Goal: Information Seeking & Learning: Compare options

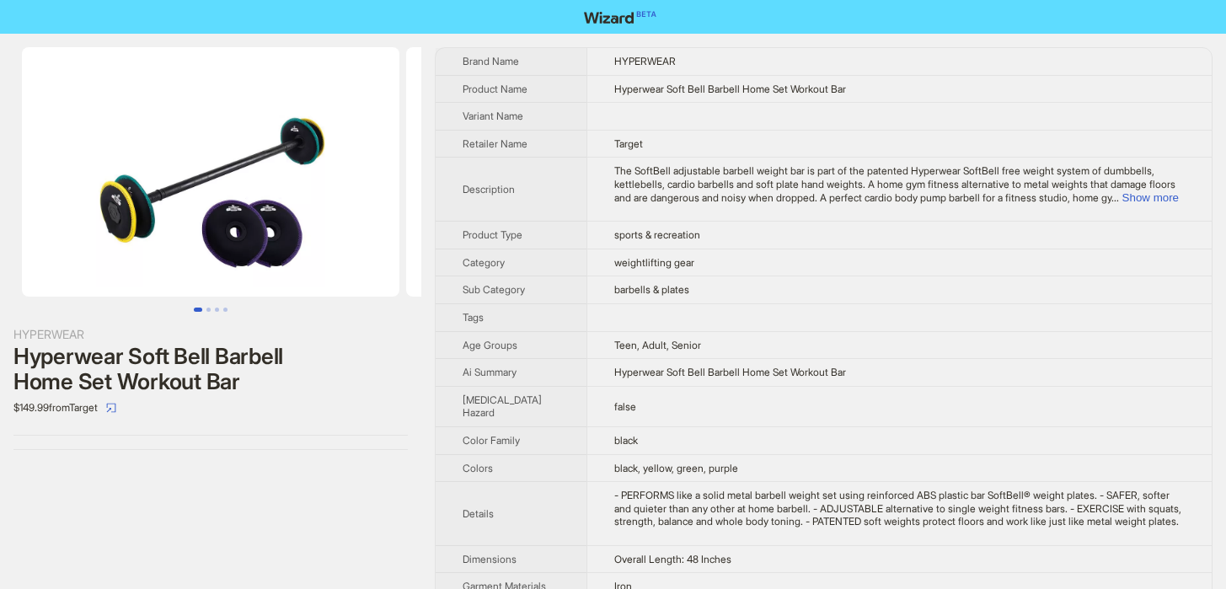
scroll to position [4500, 0]
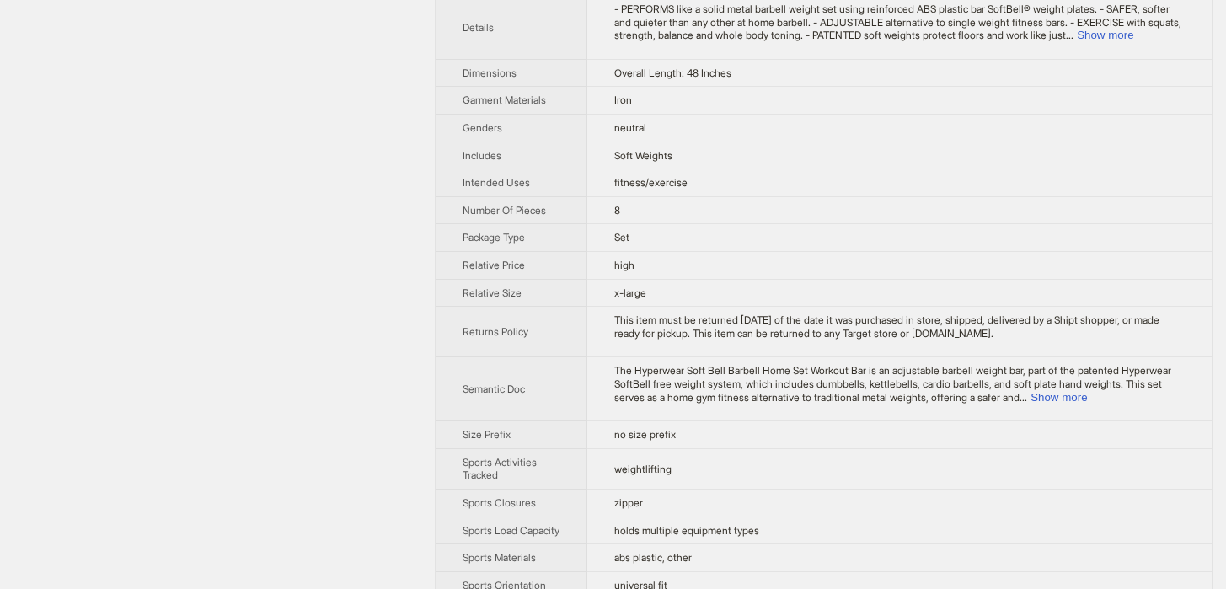
scroll to position [439, 0]
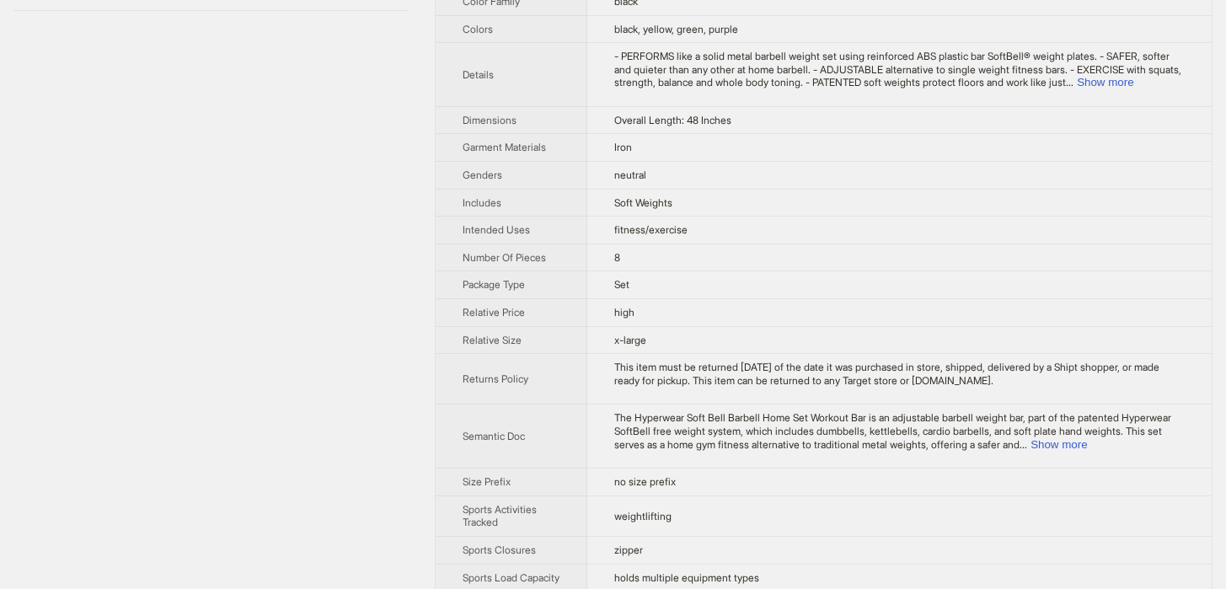
click at [1148, 61] on span "- PERFORMS like a solid metal barbell weight set using reinforced ABS plastic b…" at bounding box center [897, 69] width 567 height 39
click at [1133, 76] on button "Show more" at bounding box center [1105, 82] width 56 height 13
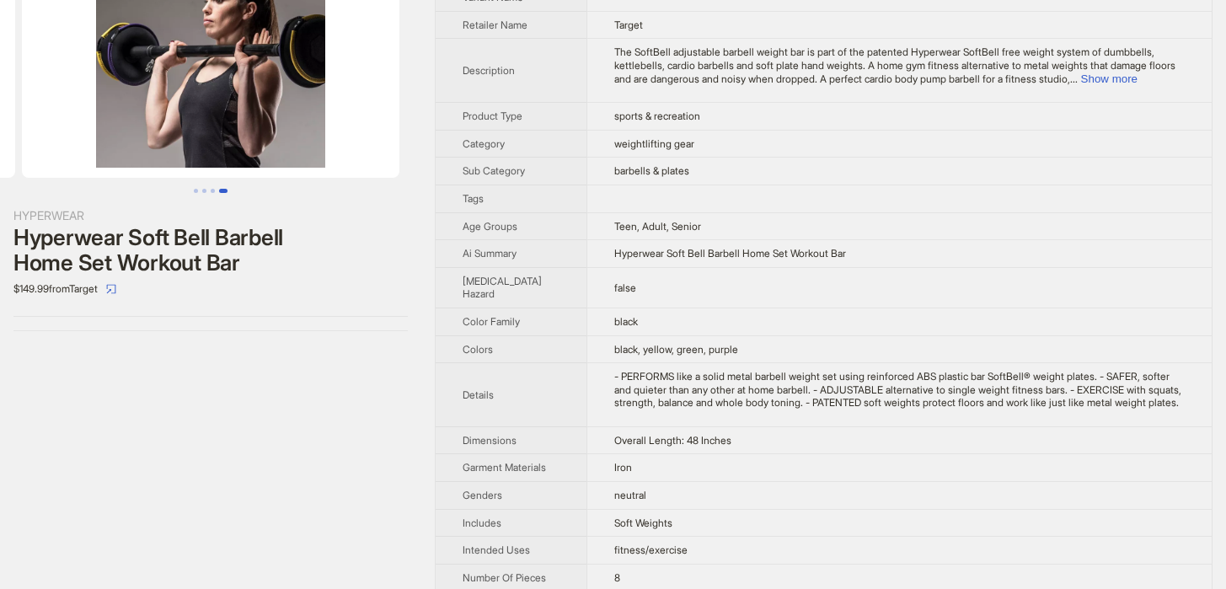
scroll to position [132, 0]
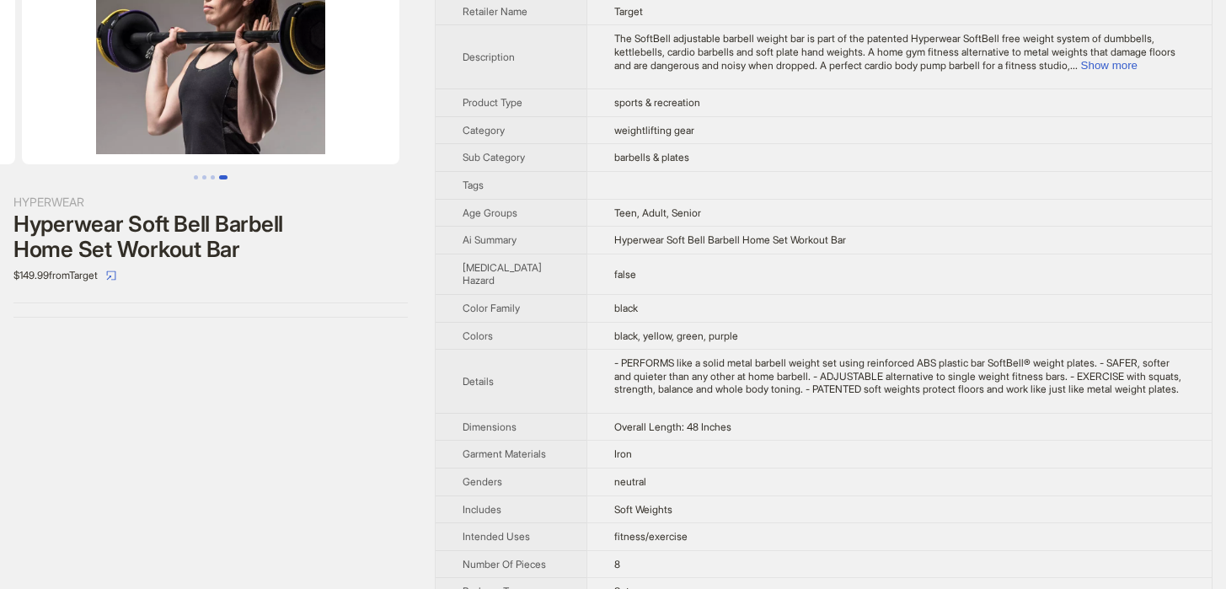
click at [1185, 64] on td "The SoftBell adjustable barbell weight bar is part of the patented Hyperwear So…" at bounding box center [898, 57] width 625 height 64
click at [1137, 65] on button "Show more" at bounding box center [1109, 65] width 56 height 13
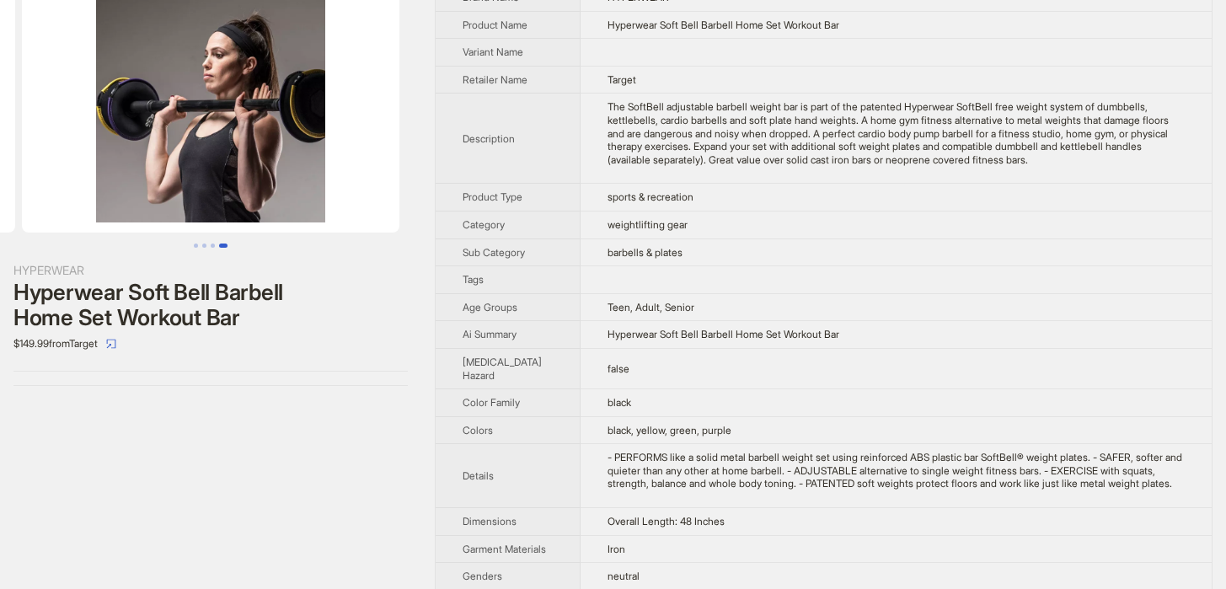
scroll to position [0, 0]
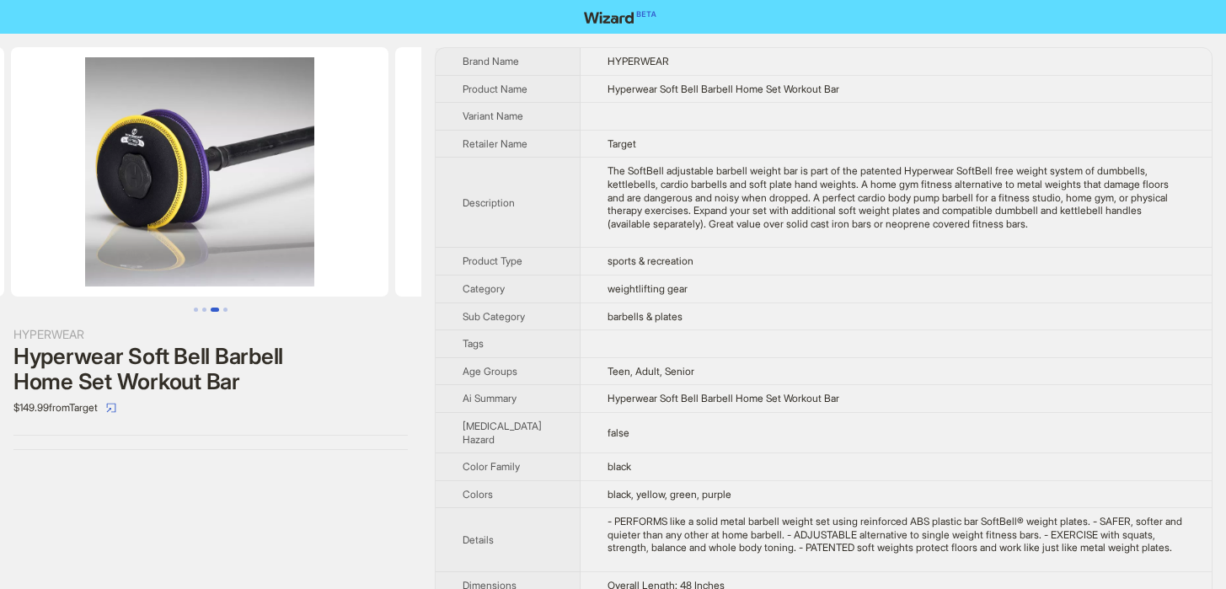
scroll to position [0, 768]
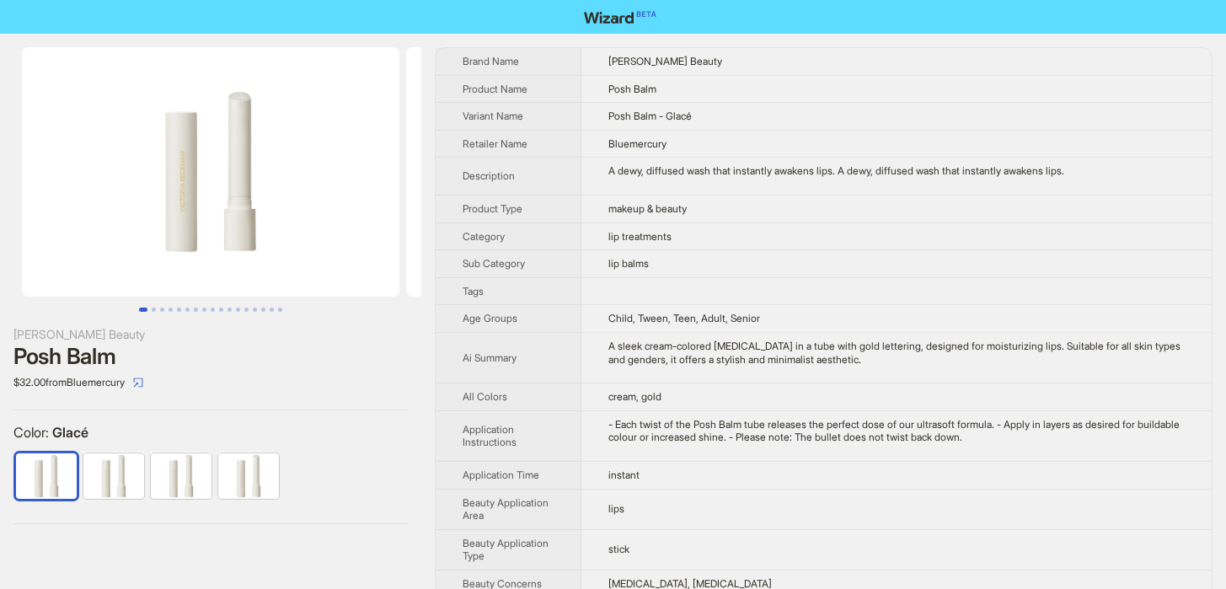
scroll to position [4500, 0]
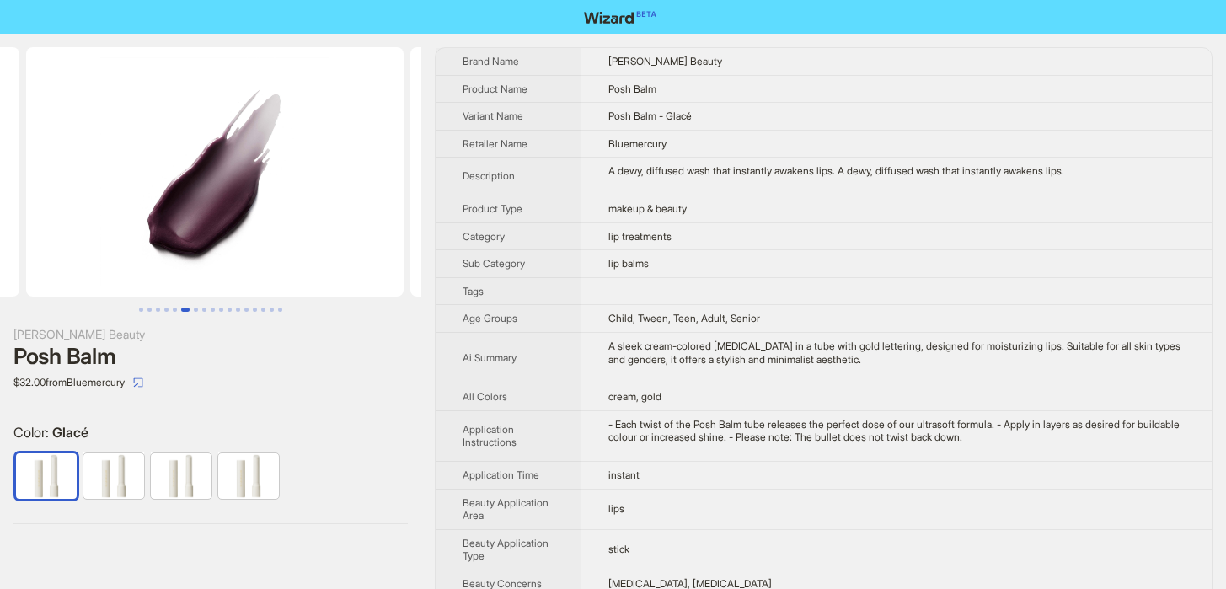
scroll to position [0, 1921]
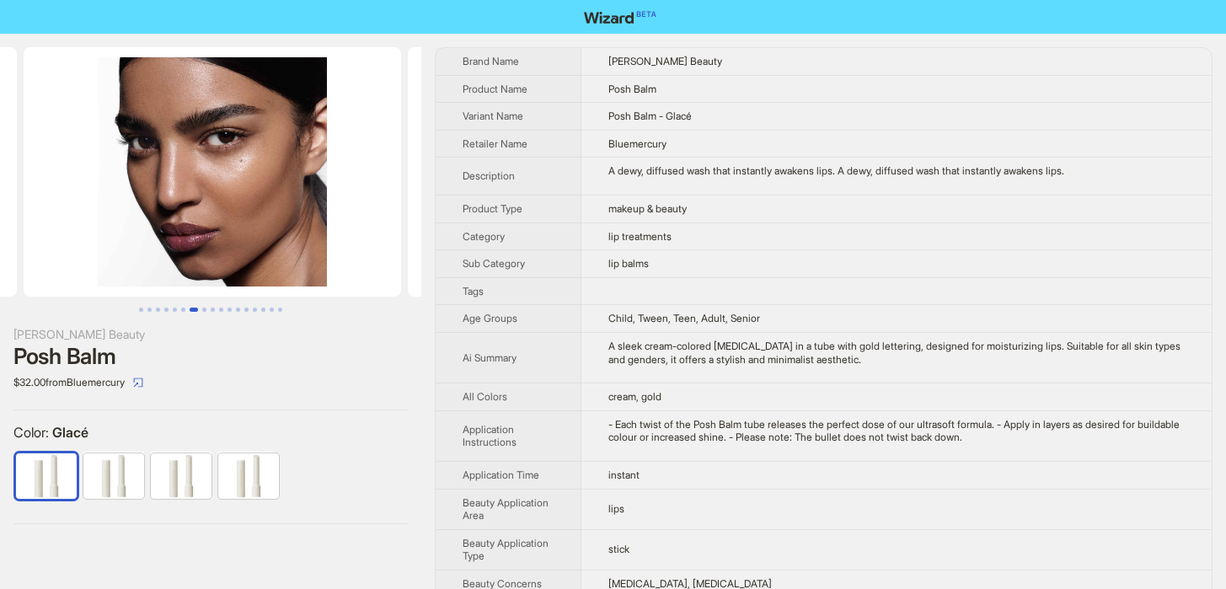
scroll to position [0, 2305]
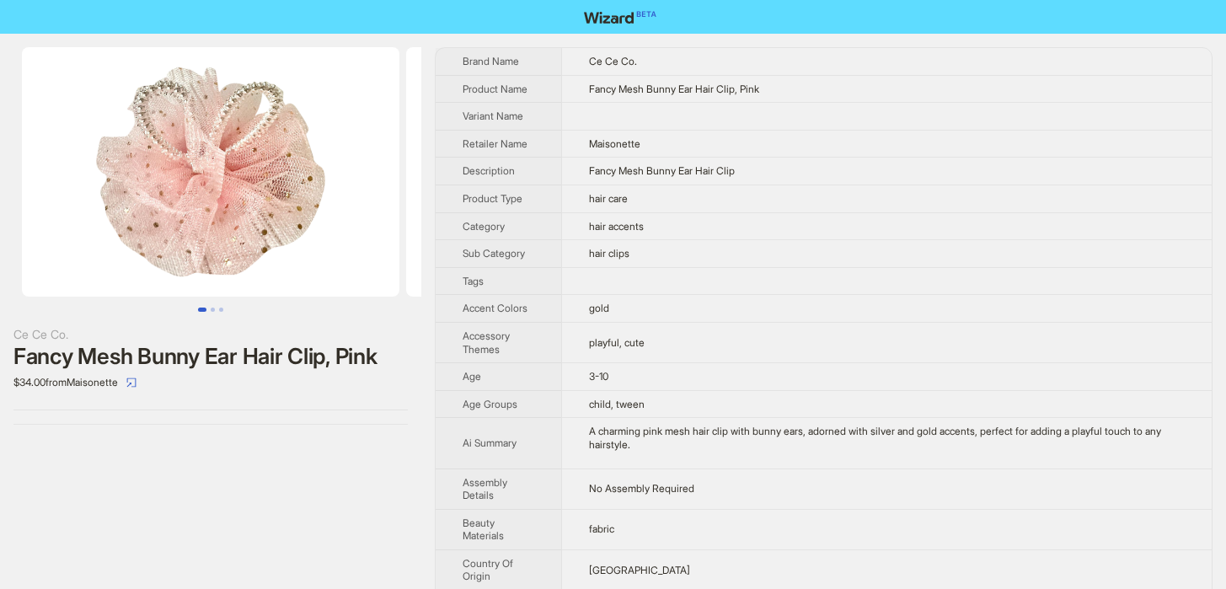
scroll to position [4500, 0]
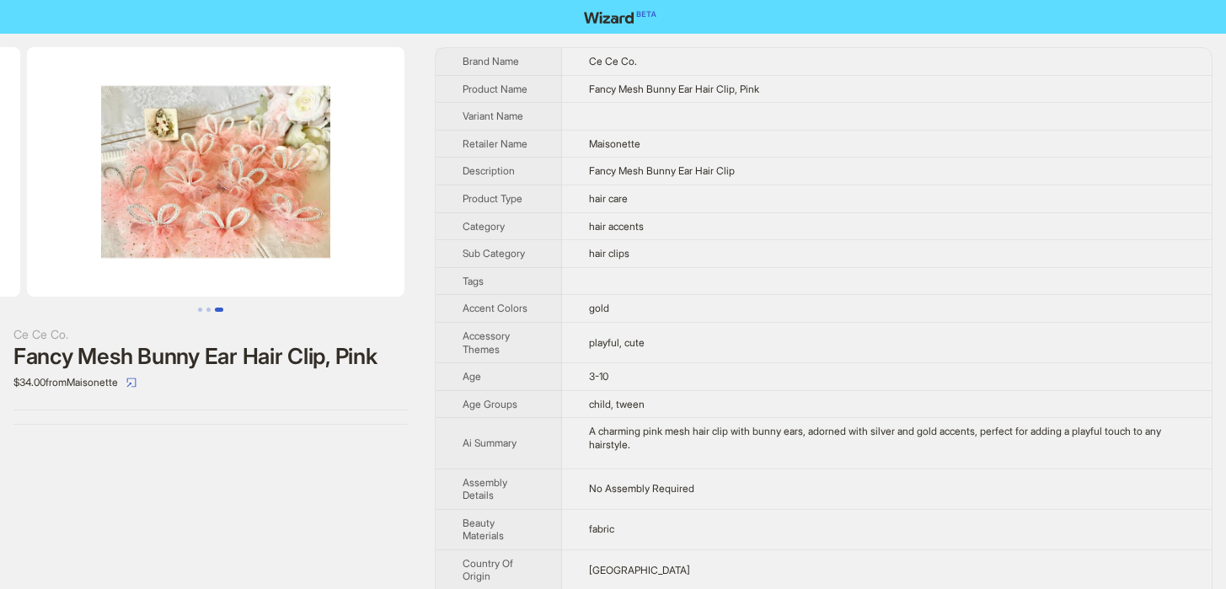
scroll to position [0, 768]
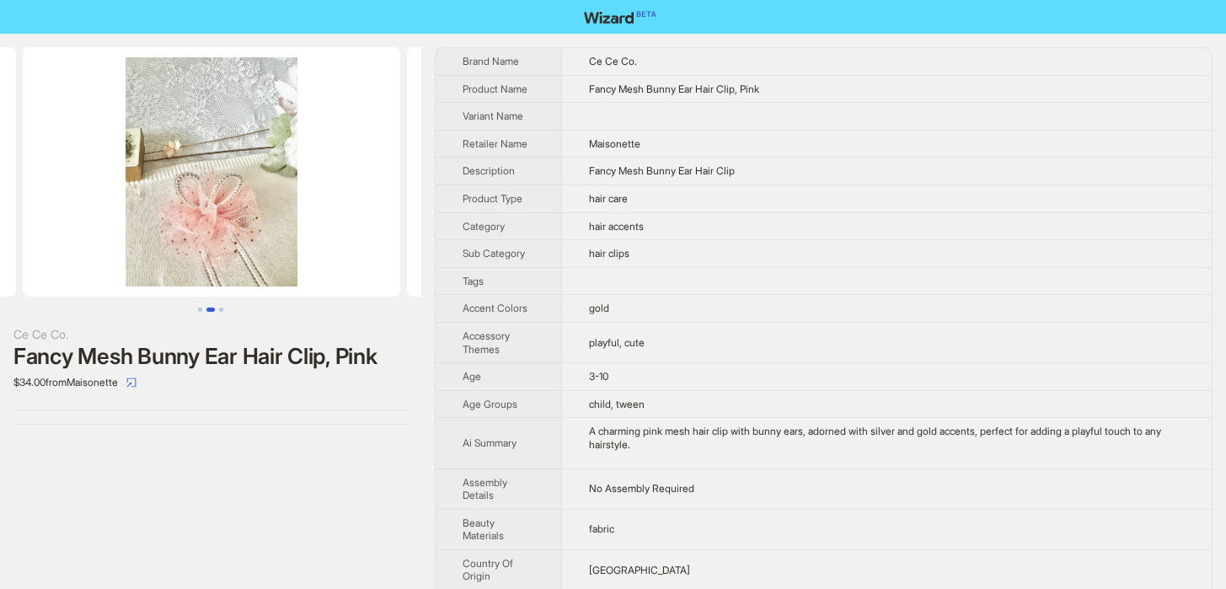
scroll to position [0, 384]
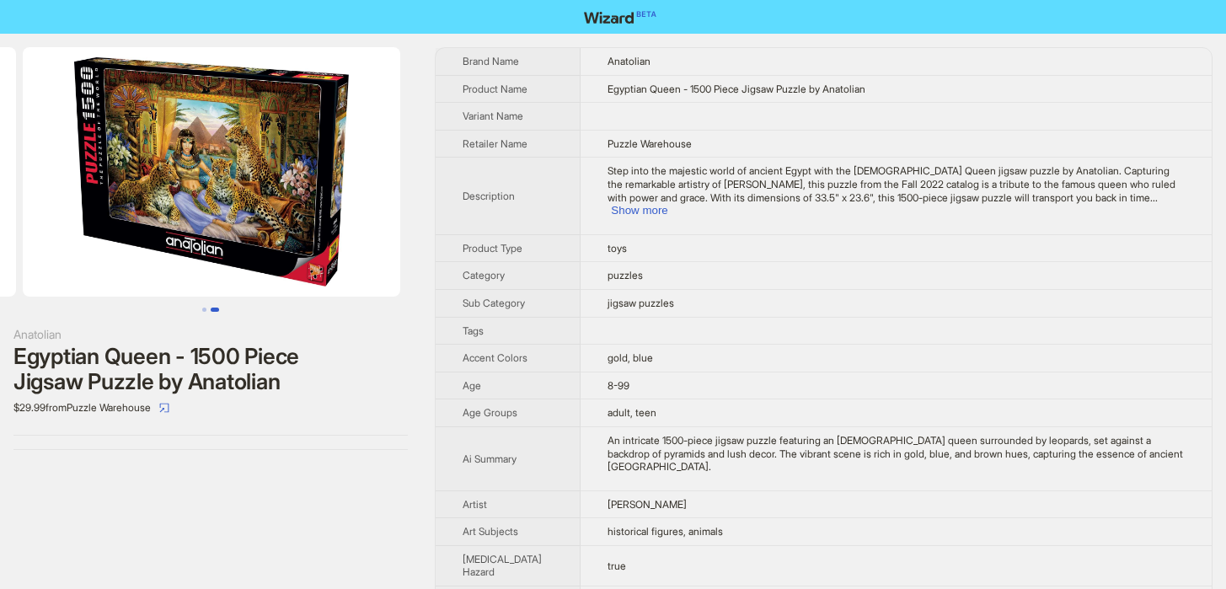
scroll to position [0, 384]
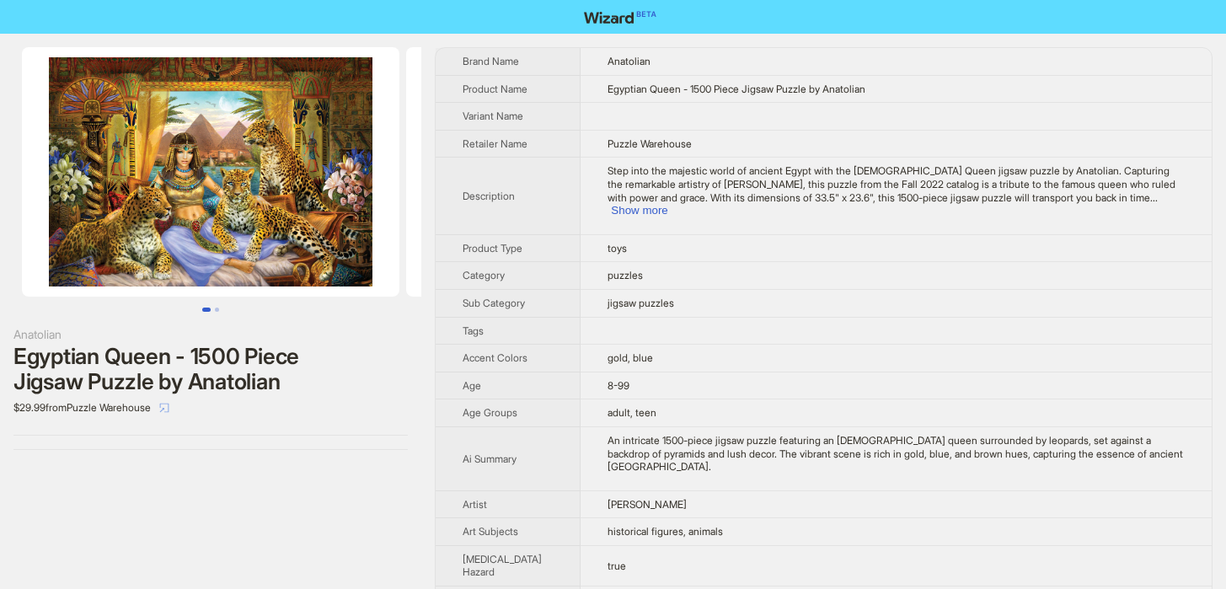
click at [178, 405] on button "button" at bounding box center [164, 407] width 27 height 27
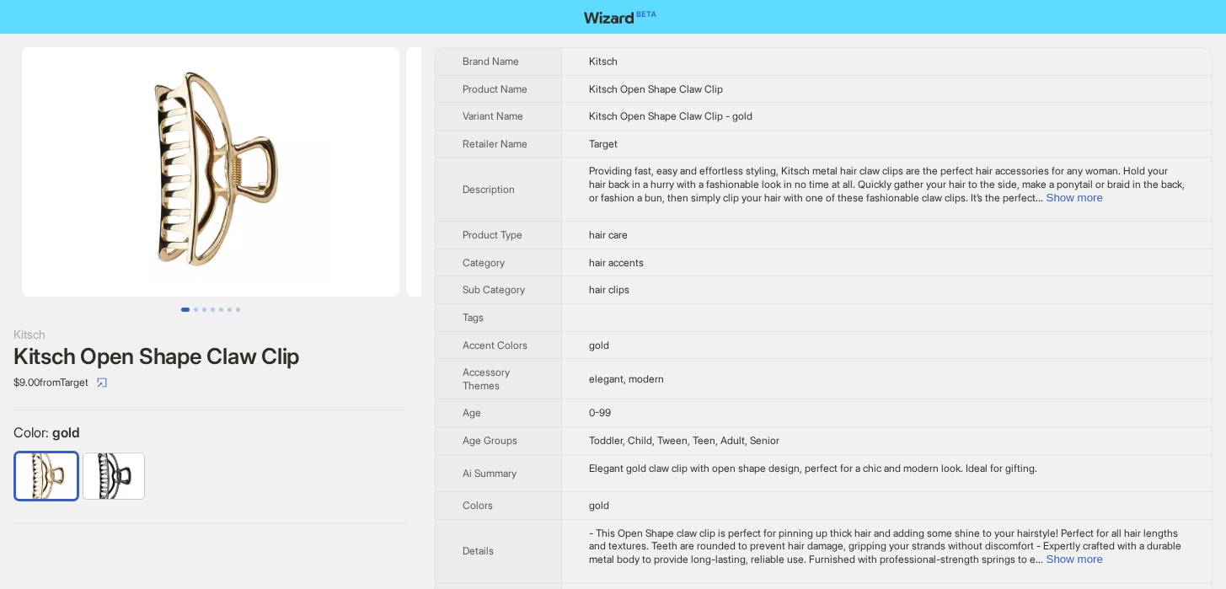
scroll to position [4500, 0]
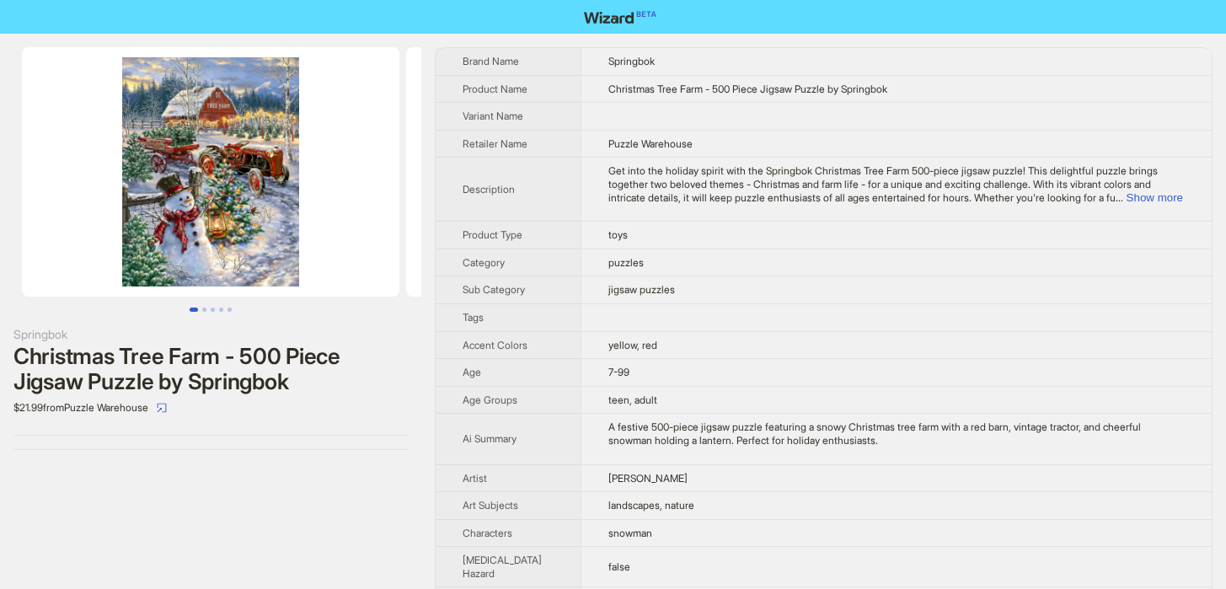
scroll to position [4500, 0]
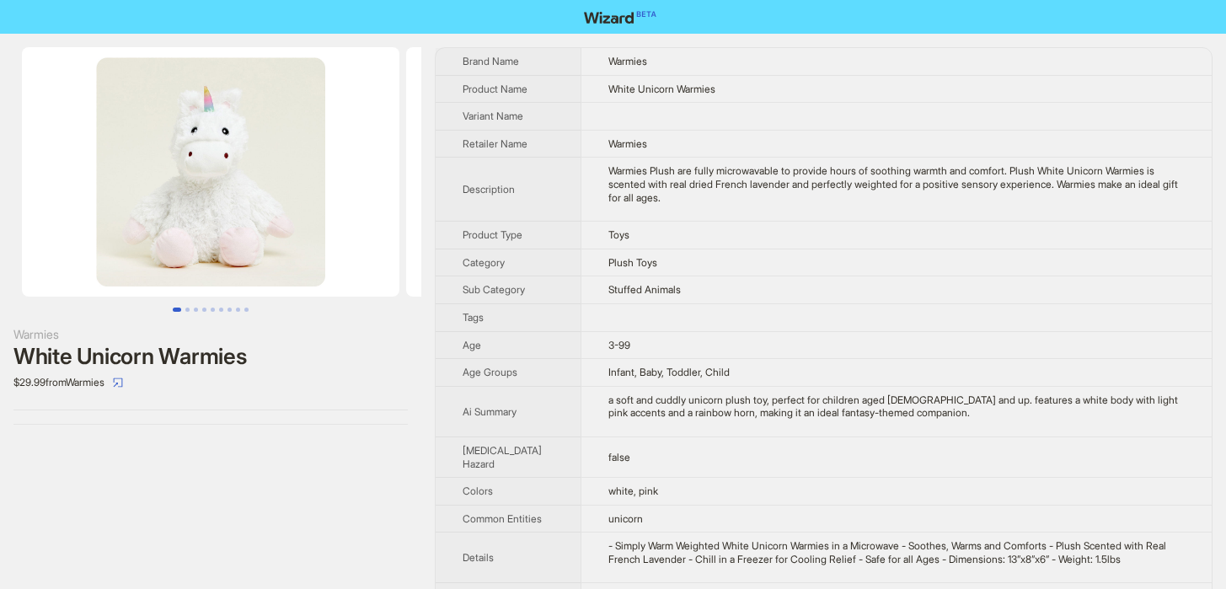
scroll to position [4500, 0]
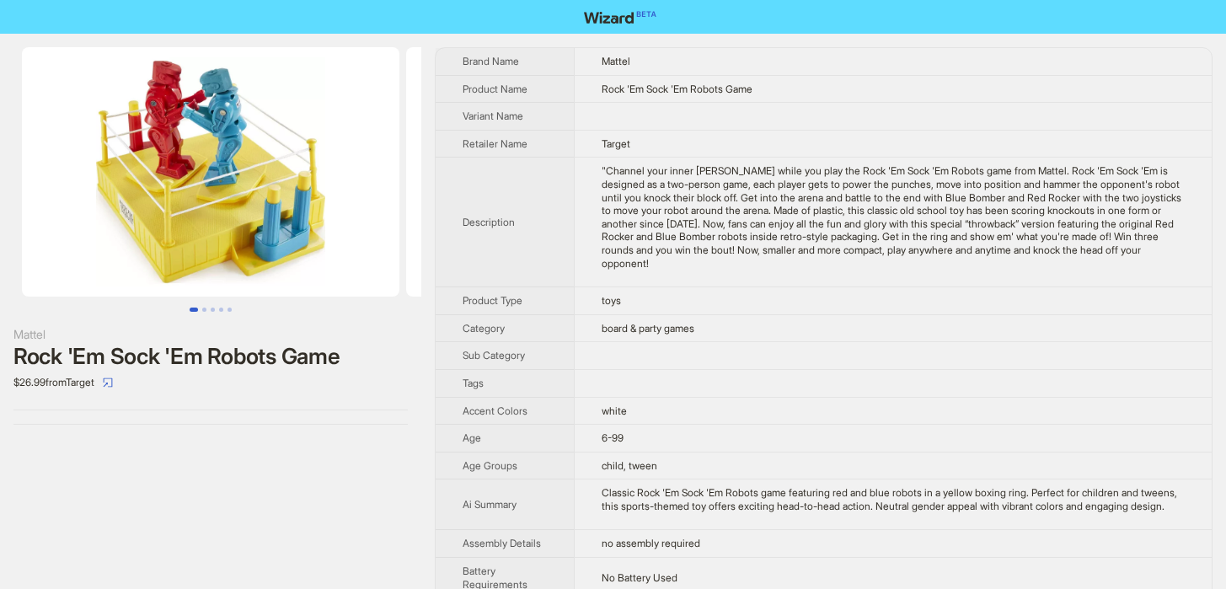
scroll to position [4500, 0]
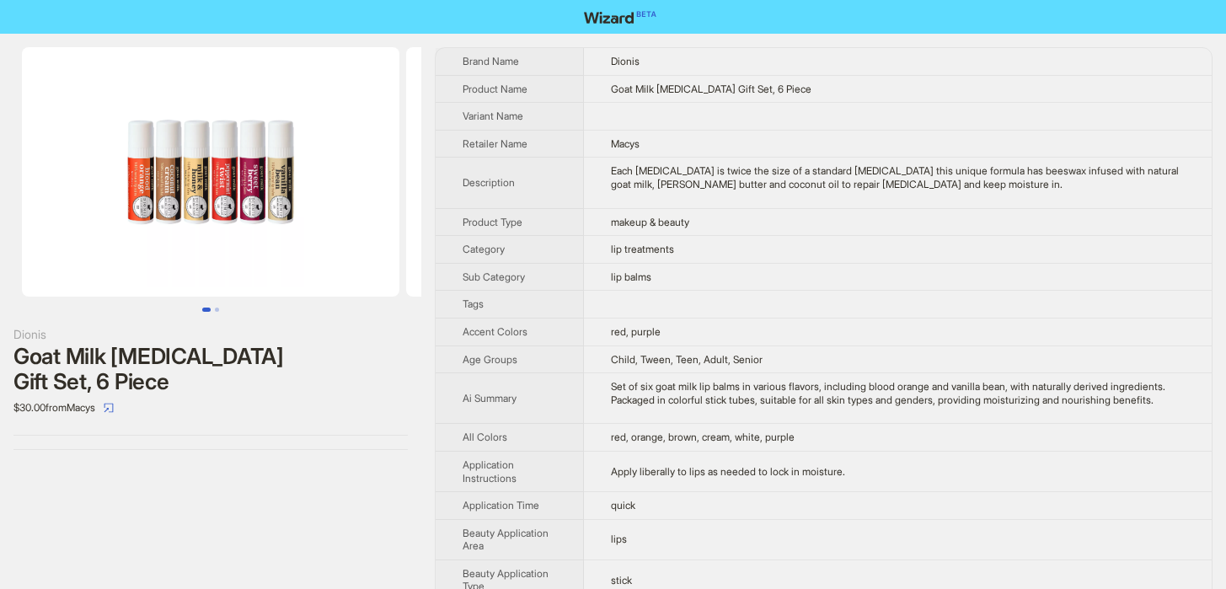
scroll to position [4500, 0]
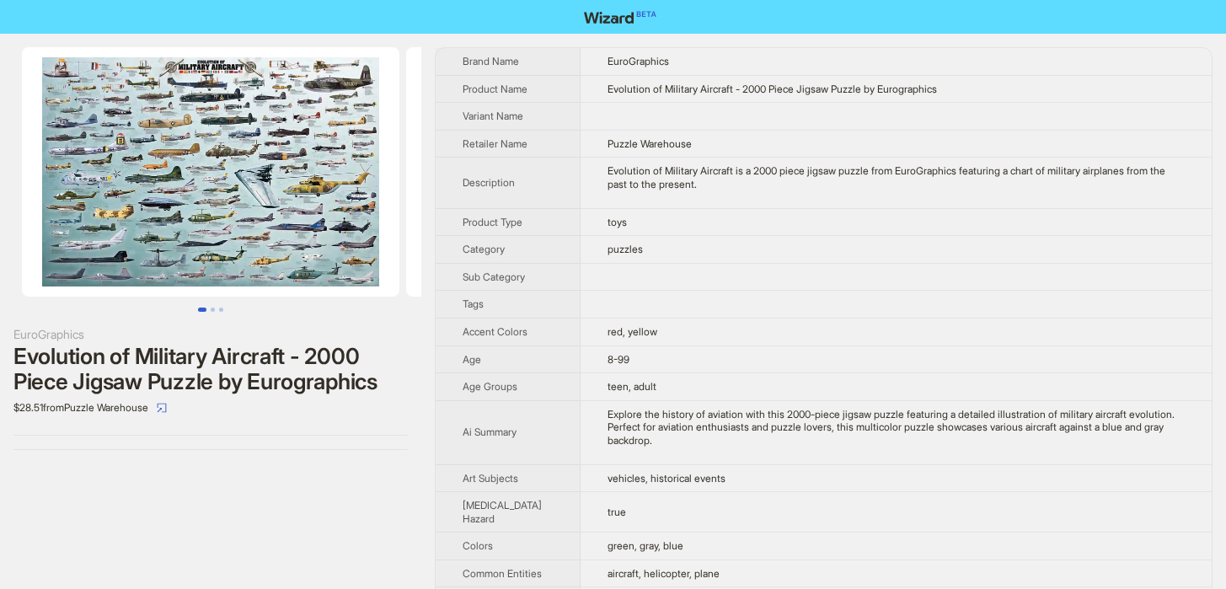
scroll to position [4500, 0]
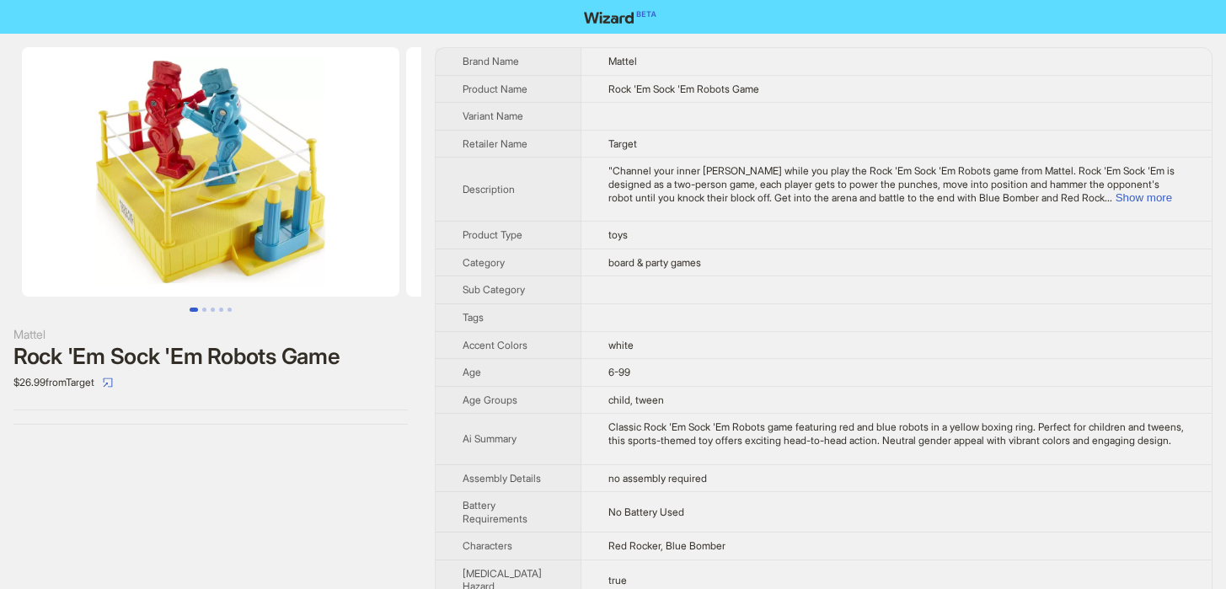
scroll to position [4500, 0]
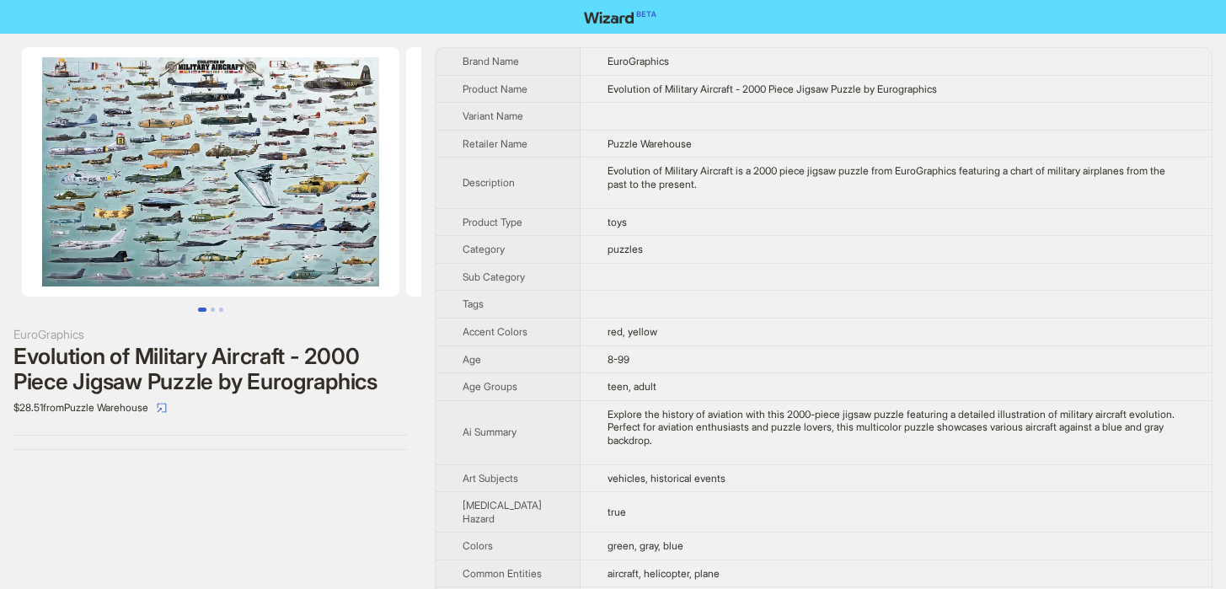
scroll to position [4500, 0]
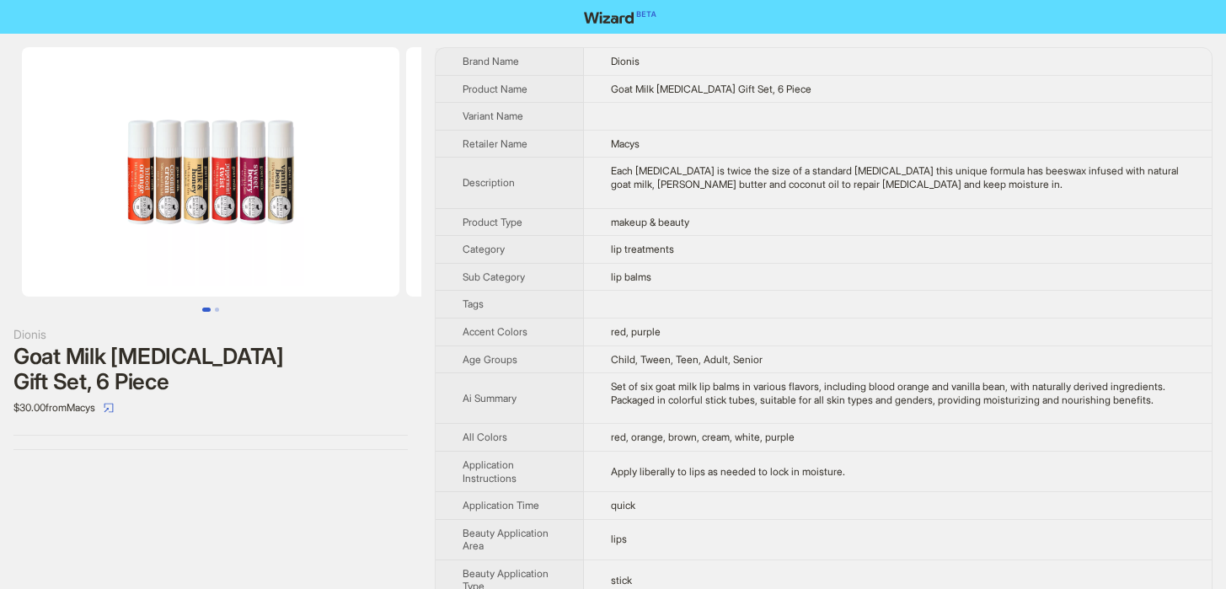
scroll to position [4500, 0]
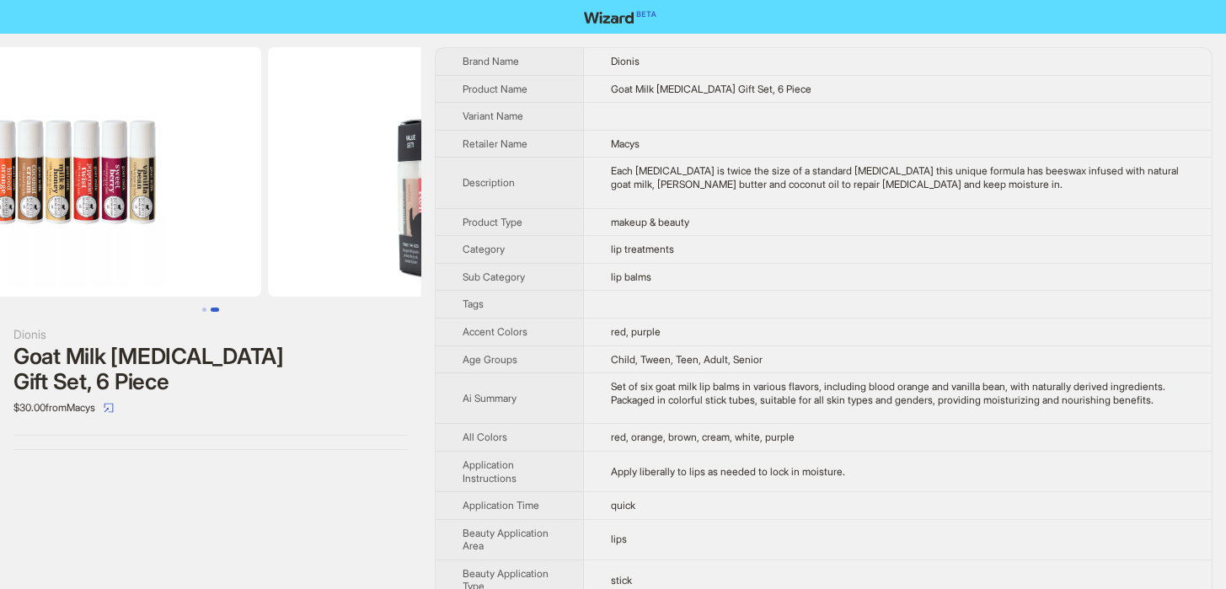
scroll to position [0, 384]
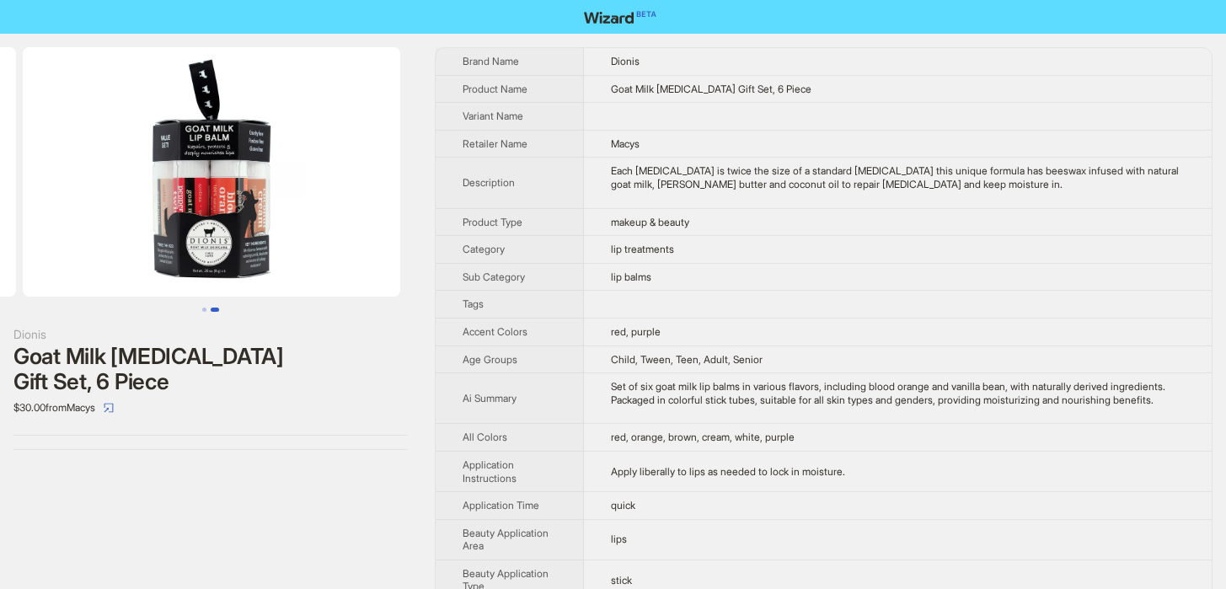
scroll to position [0, 384]
